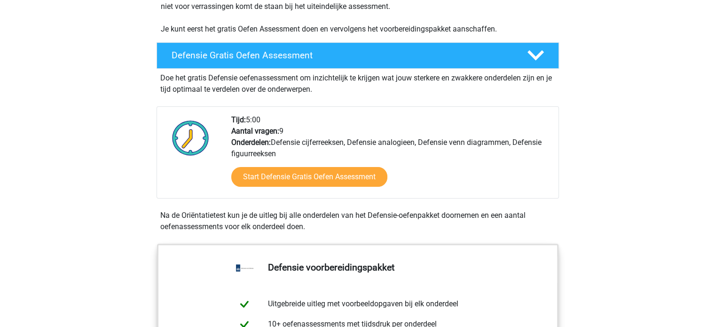
scroll to position [235, 0]
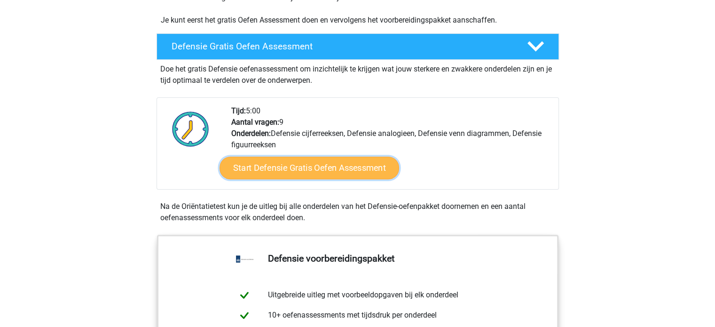
click at [276, 158] on link "Start Defensie Gratis Oefen Assessment" at bounding box center [310, 168] width 180 height 23
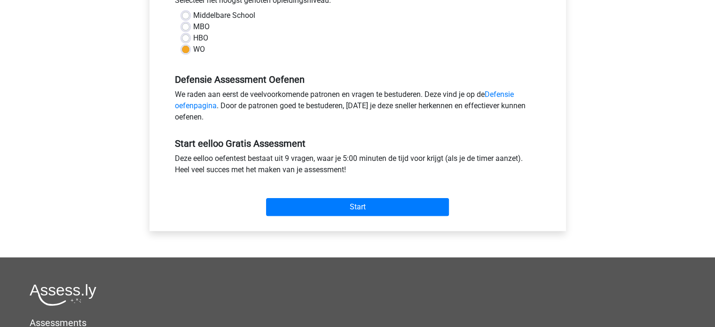
scroll to position [235, 0]
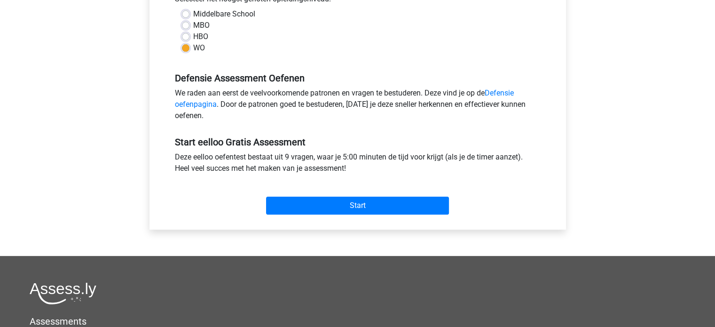
click at [348, 193] on div "Start" at bounding box center [358, 197] width 380 height 33
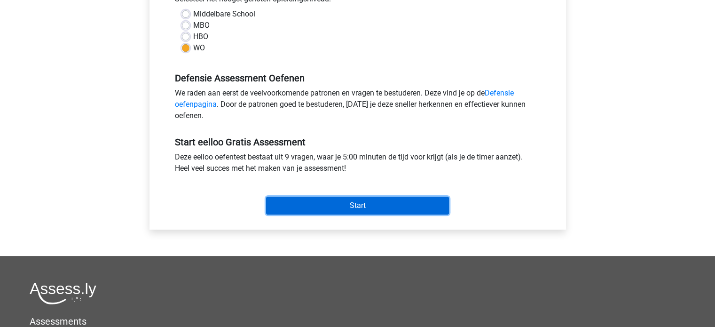
click at [348, 198] on input "Start" at bounding box center [357, 205] width 183 height 18
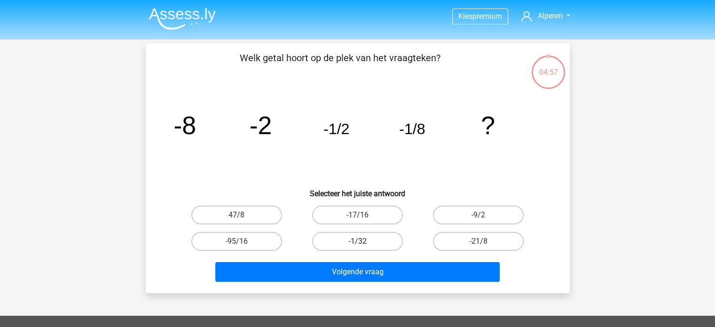
click at [351, 243] on label "-1/32" at bounding box center [357, 241] width 91 height 19
click at [357, 243] on input "-1/32" at bounding box center [360, 244] width 6 height 6
radio input "true"
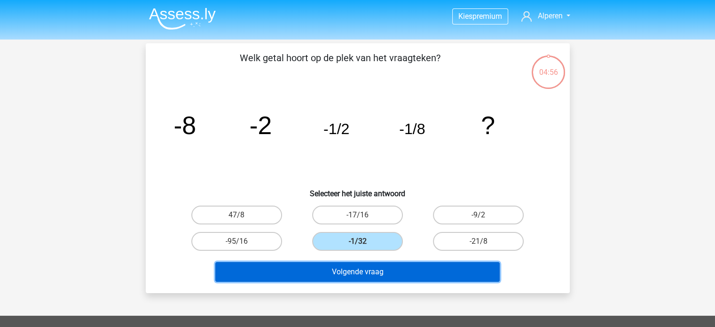
click at [370, 268] on button "Volgende vraag" at bounding box center [357, 272] width 284 height 20
